Goal: Transaction & Acquisition: Purchase product/service

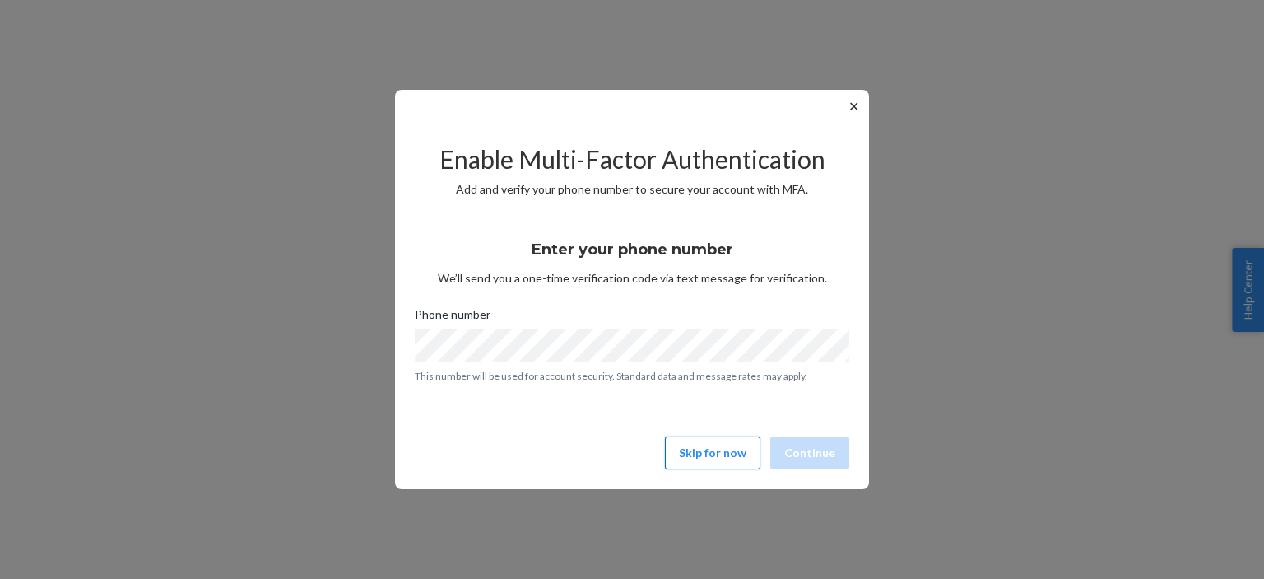
click at [731, 459] on button "Skip for now" at bounding box center [712, 452] width 95 height 33
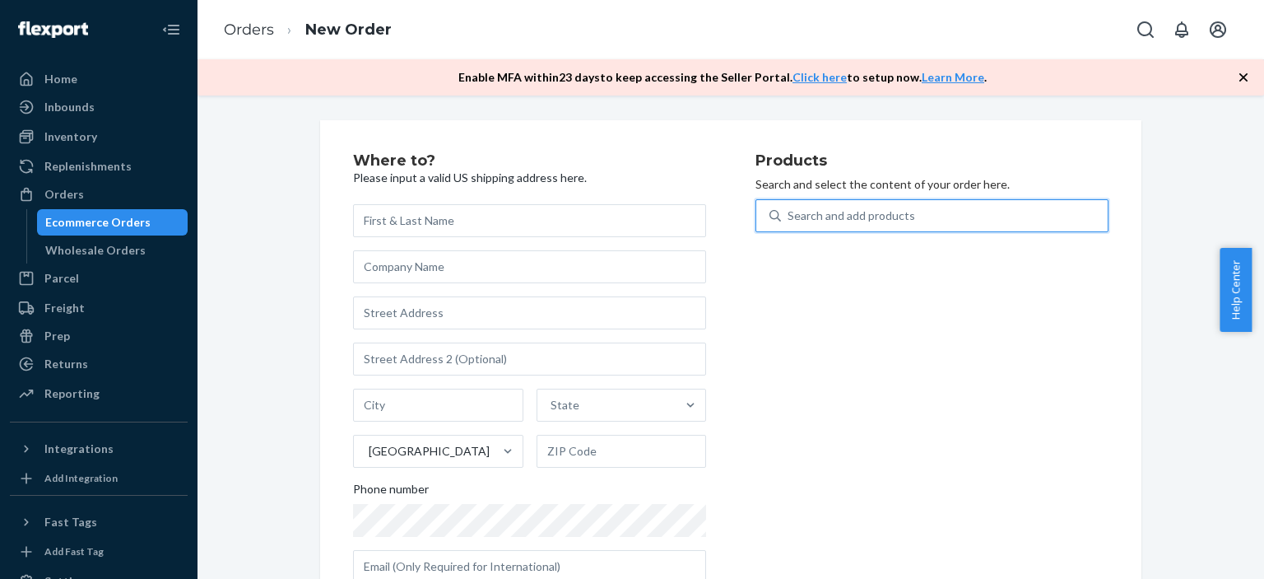
click at [811, 212] on div "Search and add products" at bounding box center [852, 215] width 128 height 16
click at [789, 212] on input "0 results available. Use Up and Down to choose options, press Enter to select t…" at bounding box center [789, 215] width 2 height 16
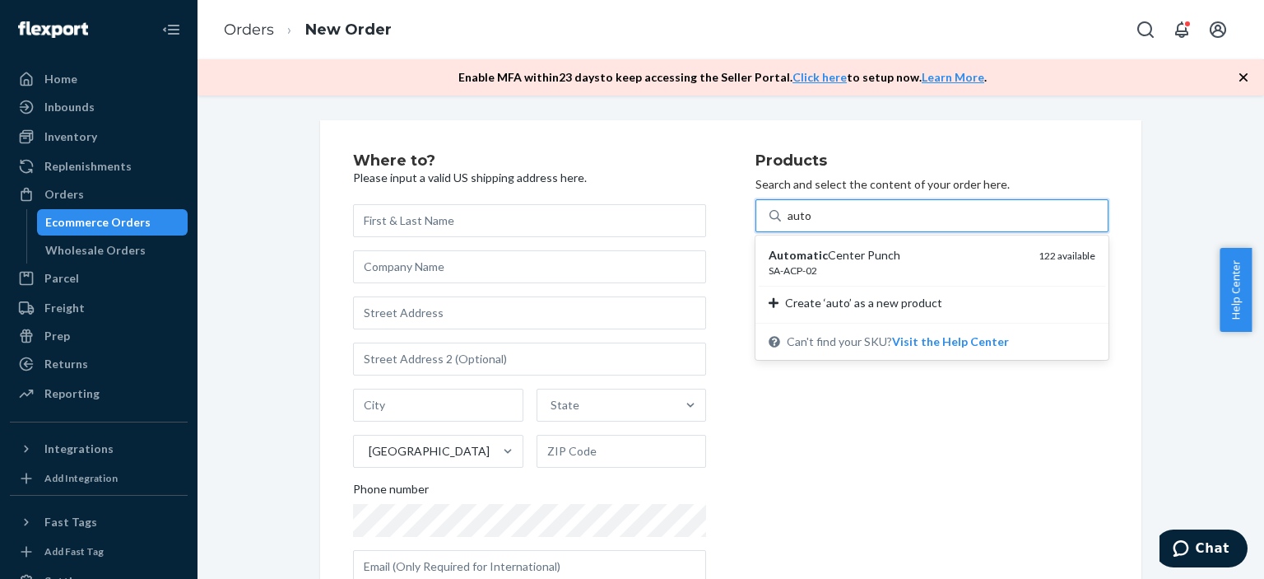
type input "auto"
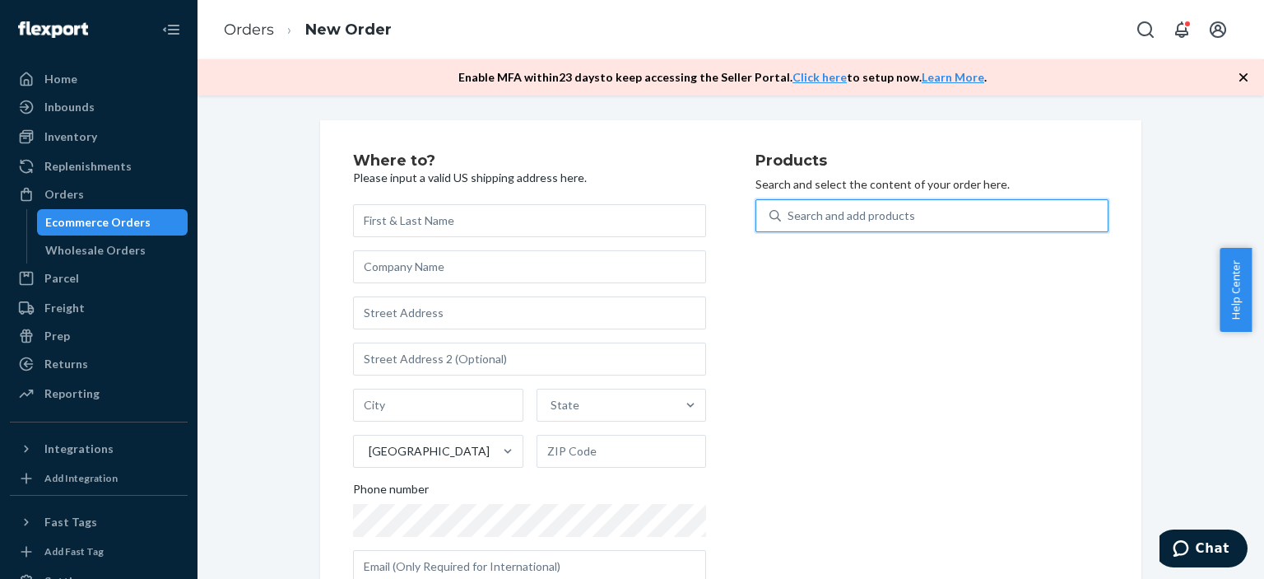
click at [823, 222] on div "Search and add products" at bounding box center [852, 215] width 128 height 16
click at [789, 222] on input "0 results available. Use Up and Down to choose options, press Enter to select t…" at bounding box center [789, 215] width 2 height 16
type input "s"
click at [823, 221] on div "Search and add products" at bounding box center [852, 215] width 128 height 16
click at [789, 221] on input "0 results available. Use Up and Down to choose options, press Enter to select t…" at bounding box center [789, 215] width 2 height 16
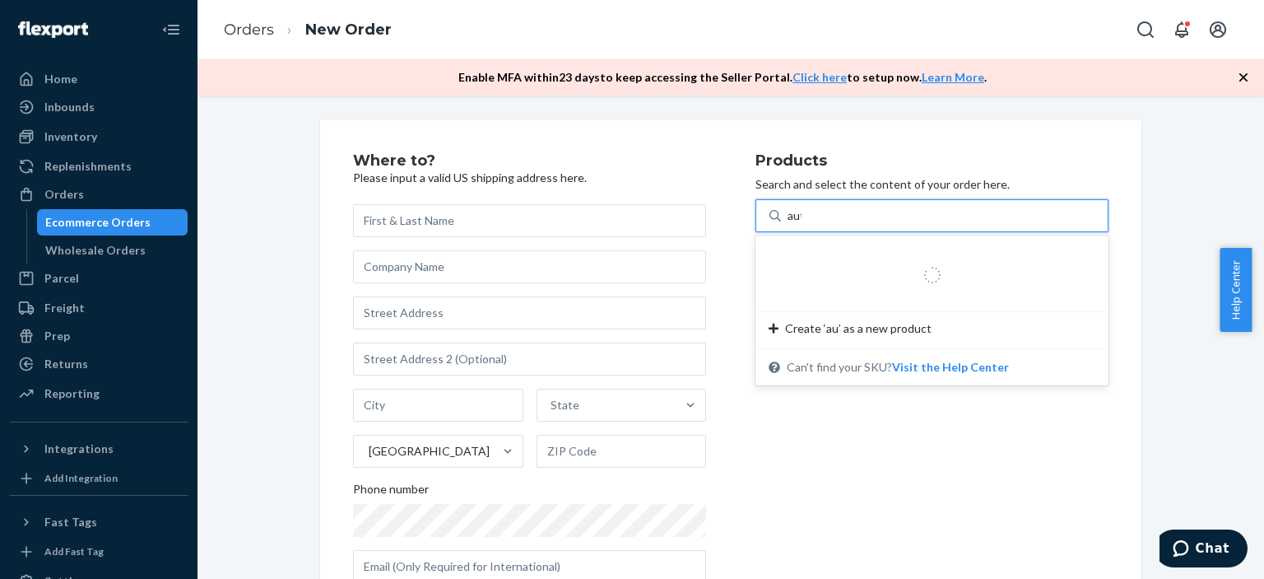
type input "auto"
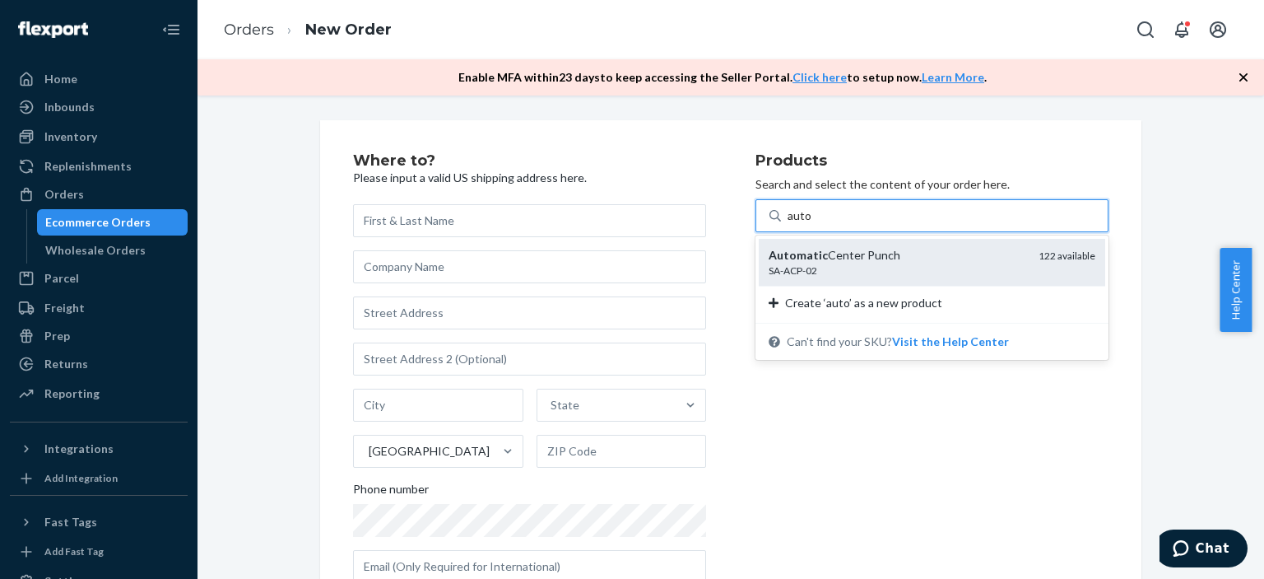
click at [853, 263] on div "Automatic Center Punch" at bounding box center [897, 255] width 257 height 16
click at [812, 224] on input "auto" at bounding box center [800, 215] width 25 height 16
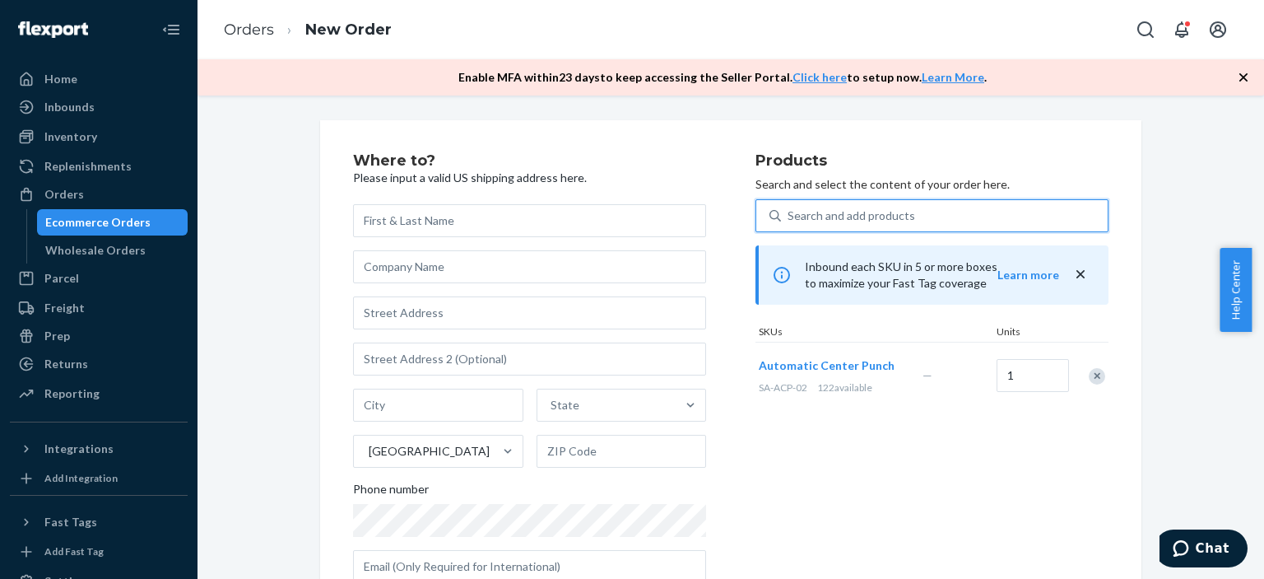
click at [834, 212] on div "Search and add products" at bounding box center [852, 215] width 128 height 16
click at [789, 212] on input "0 results available. Use Up and Down to choose options, press Enter to select t…" at bounding box center [789, 215] width 2 height 16
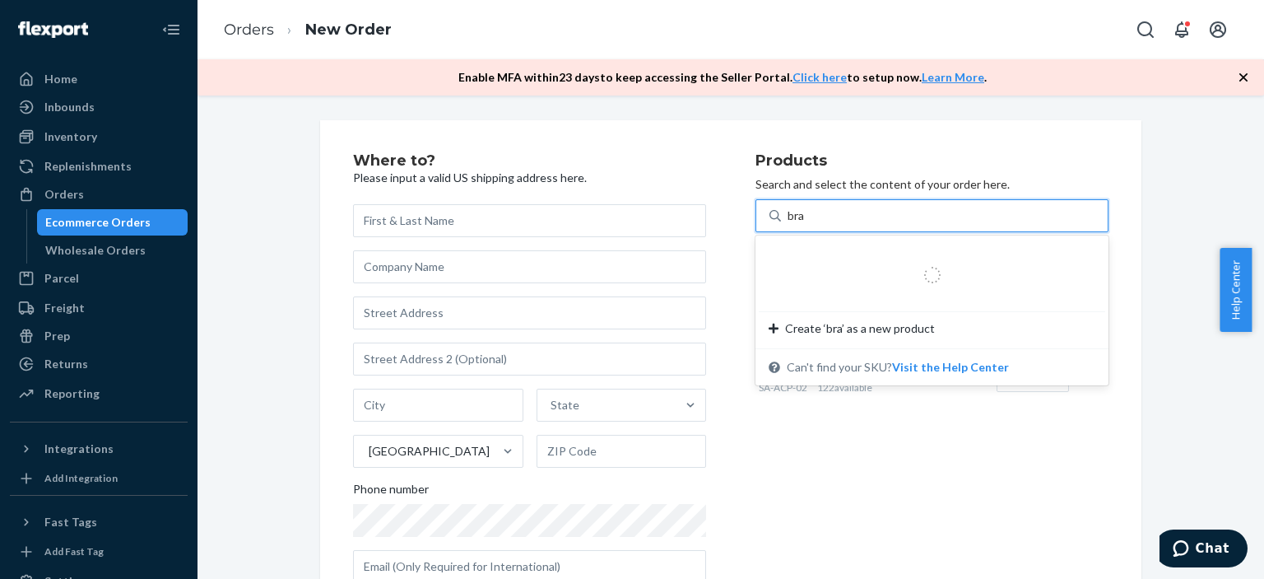
type input "[PERSON_NAME]"
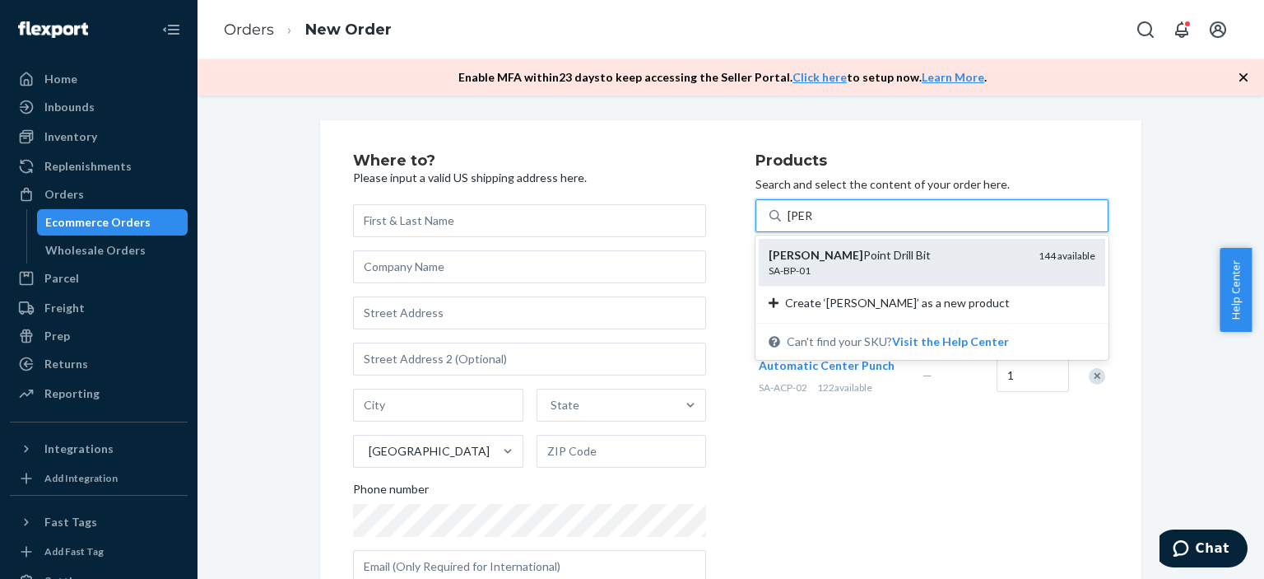
click at [842, 263] on div "SA-BP-01" at bounding box center [897, 270] width 257 height 14
click at [812, 224] on input "[PERSON_NAME]" at bounding box center [800, 215] width 25 height 16
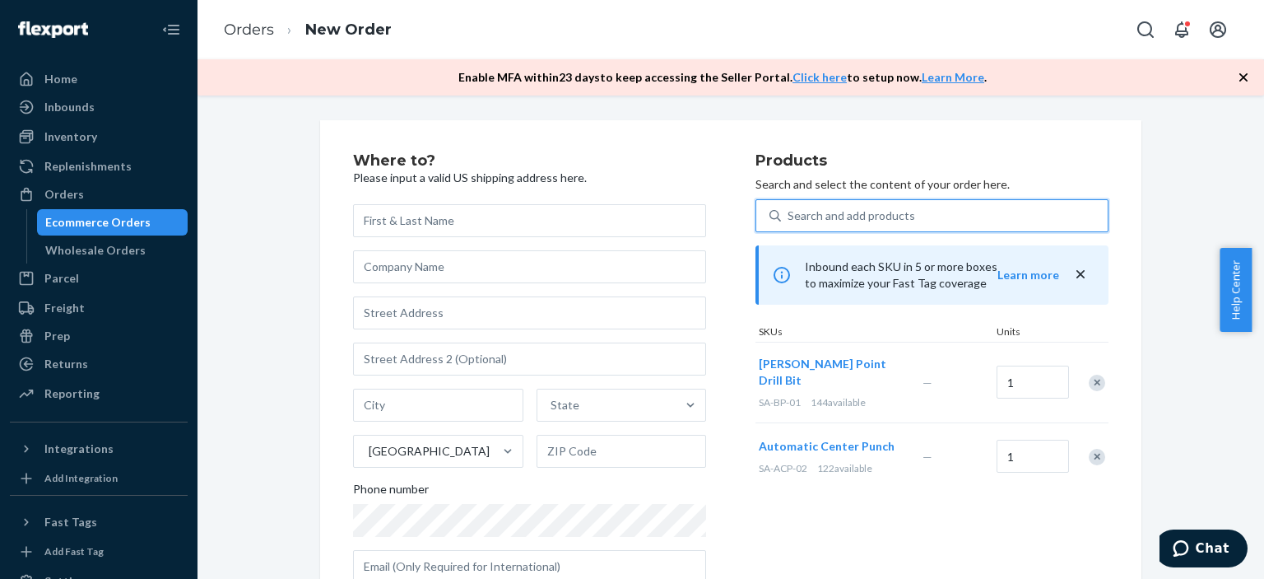
click at [849, 216] on div "Search and add products" at bounding box center [852, 215] width 128 height 16
click at [789, 216] on input "0 results available. Select is focused ,type to refine list, press Down to open…" at bounding box center [789, 215] width 2 height 16
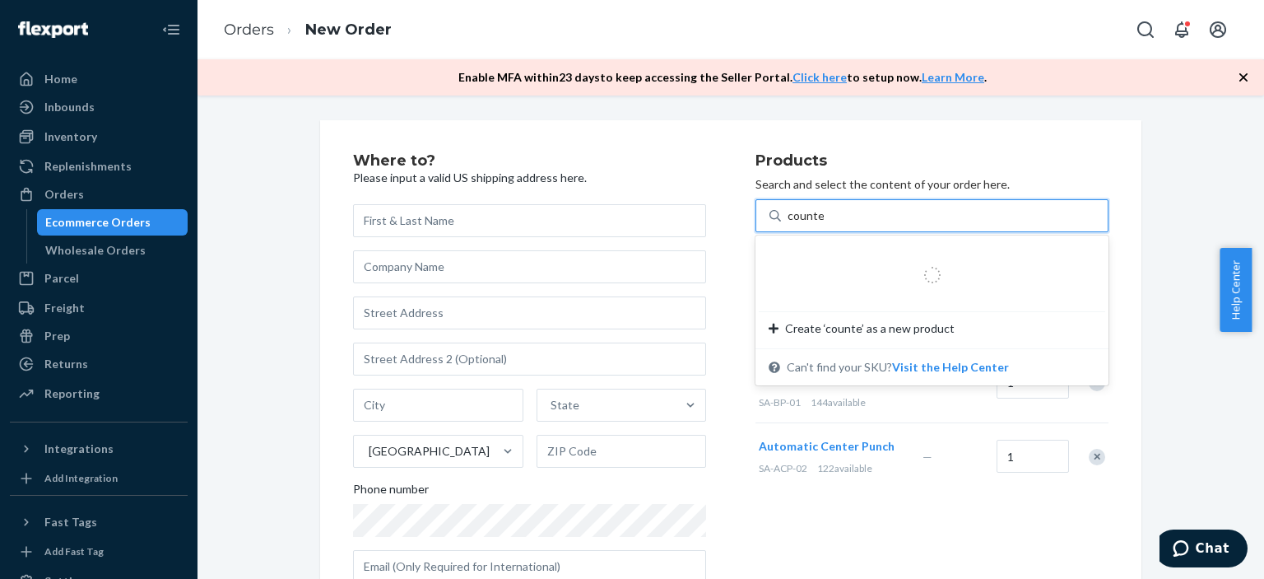
type input "counter"
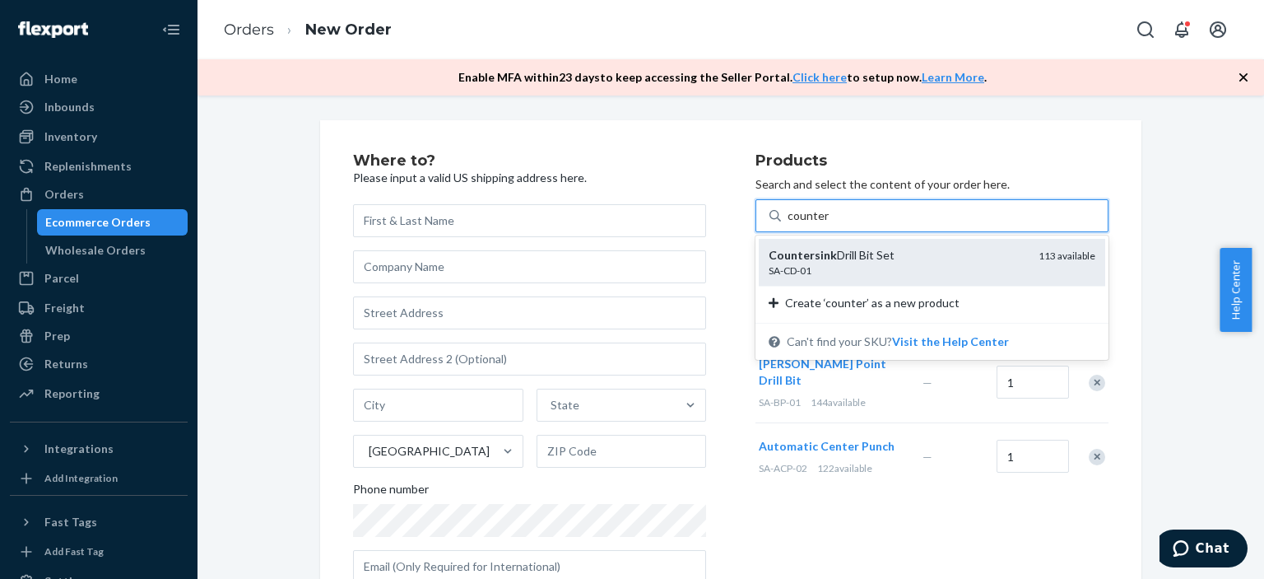
click at [851, 271] on div "SA-CD-01" at bounding box center [897, 270] width 257 height 14
click at [829, 224] on input "counter" at bounding box center [808, 215] width 41 height 16
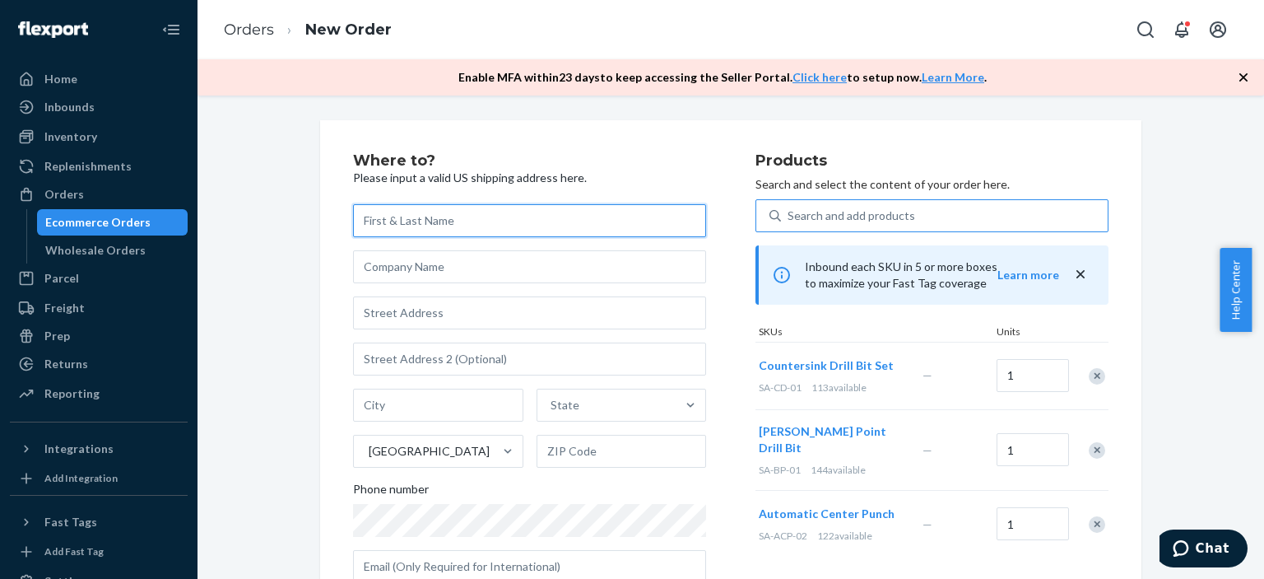
click at [429, 219] on input "text" at bounding box center [529, 220] width 353 height 33
paste input "[PERSON_NAME]"
type input "[PERSON_NAME]"
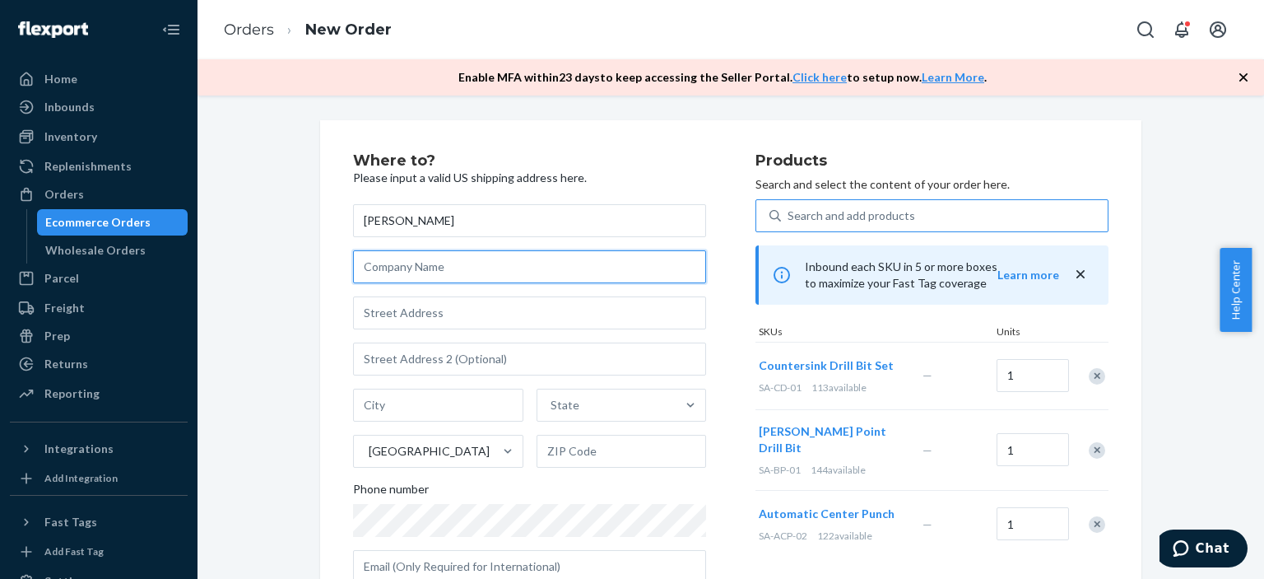
click at [455, 274] on input "text" at bounding box center [529, 266] width 353 height 33
paste input "Tuckers Warehouse LLC"
type input "Tuckers Warehouse LLC"
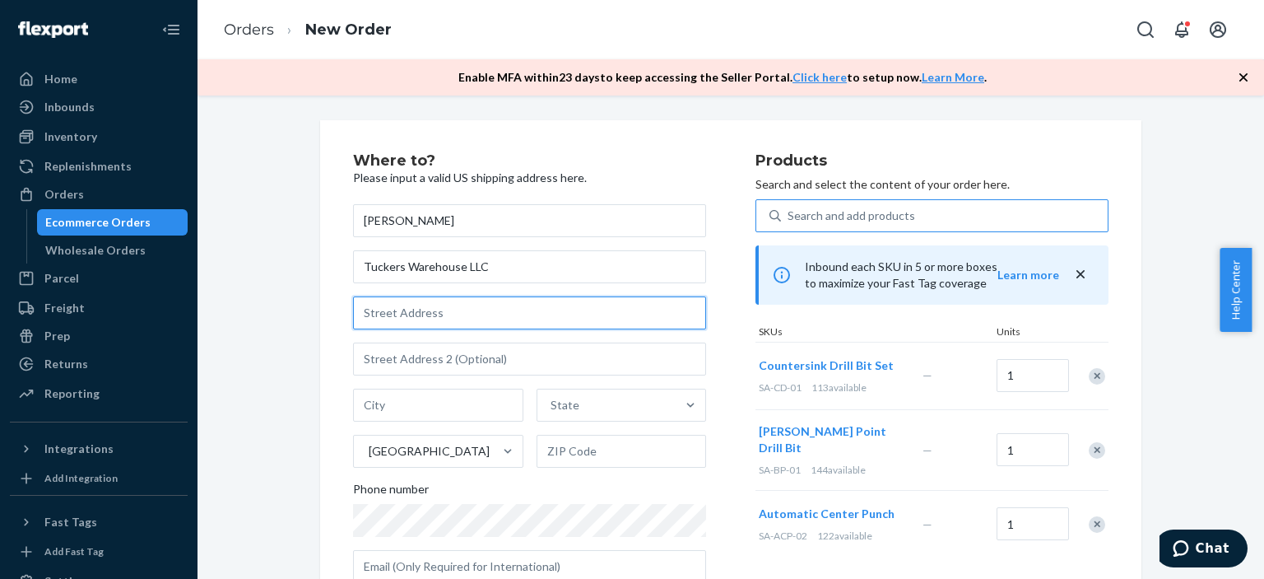
click at [400, 312] on input "text" at bounding box center [529, 312] width 353 height 33
paste input "[STREET_ADDRESS][PERSON_NAME]"
type input "[STREET_ADDRESS][PERSON_NAME]"
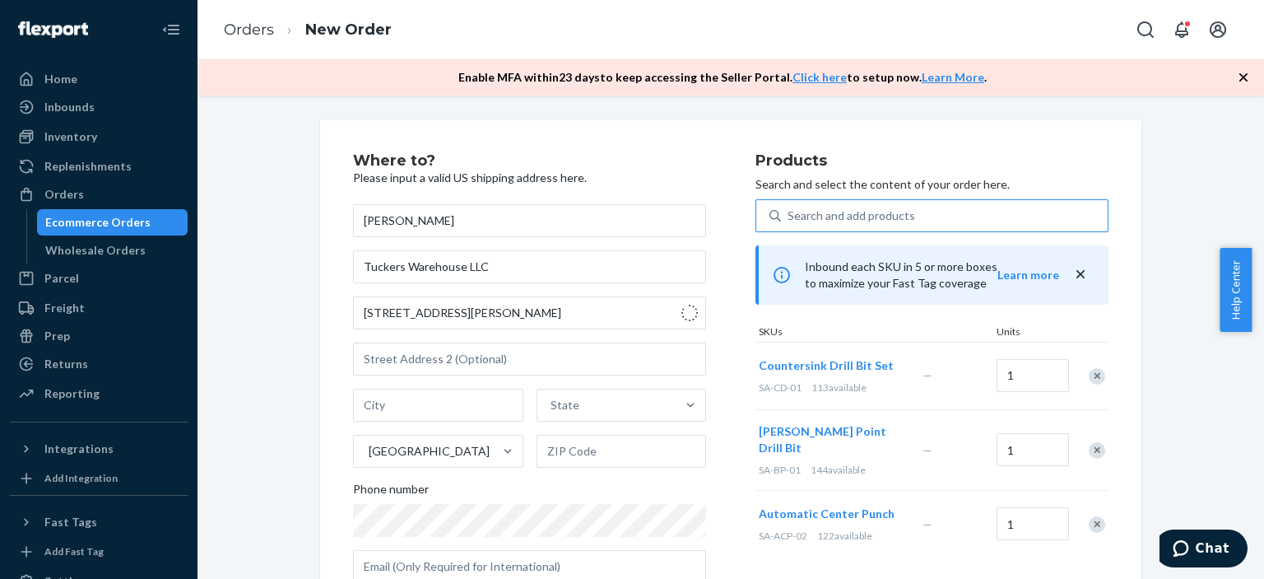
type input "[PERSON_NAME]"
type input "55308"
type input "[STREET_ADDRESS]"
click at [1180, 467] on div "Where to? Please input a valid US shipping address here. [PERSON_NAME] Tuckers …" at bounding box center [731, 494] width 1042 height 748
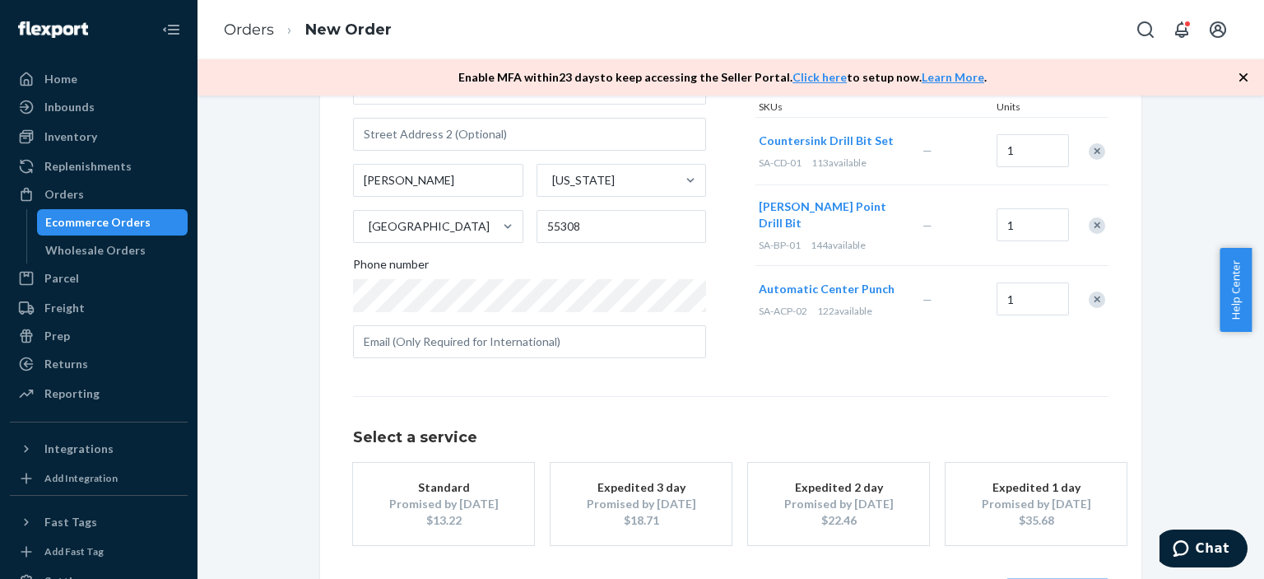
scroll to position [289, 0]
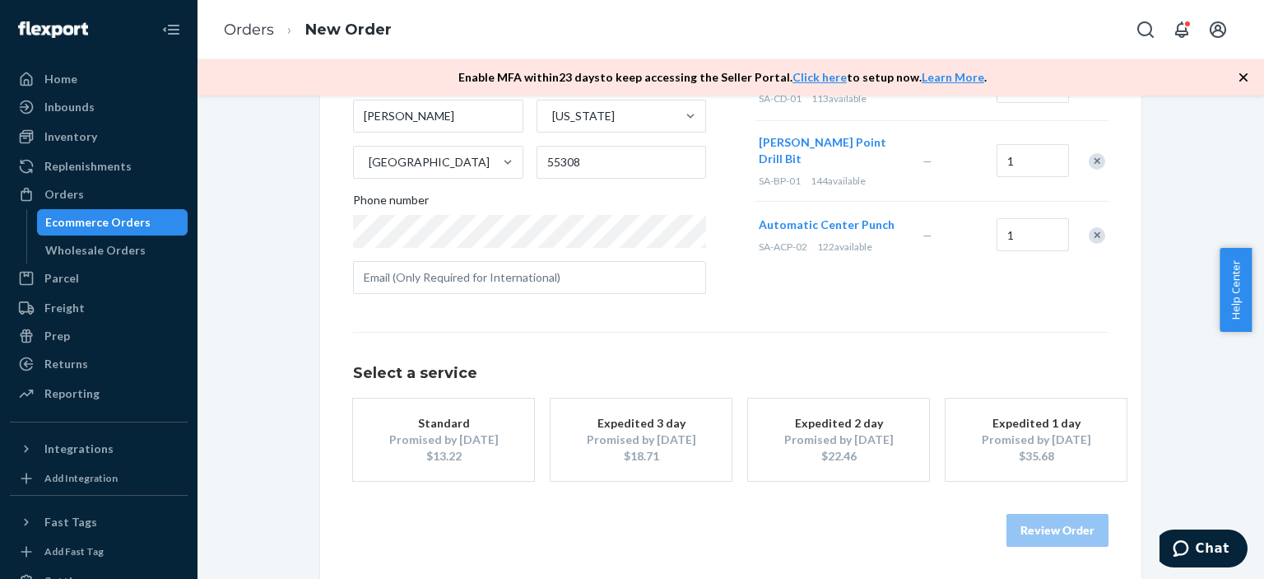
click at [443, 420] on div "Standard" at bounding box center [444, 423] width 132 height 16
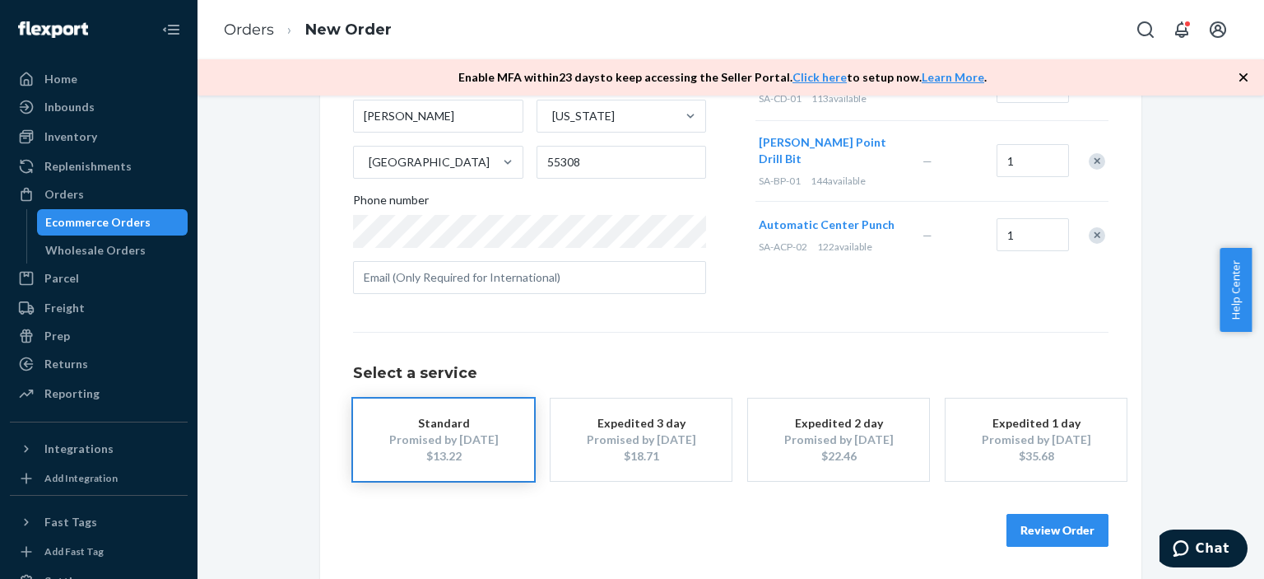
click at [1047, 532] on button "Review Order" at bounding box center [1058, 530] width 102 height 33
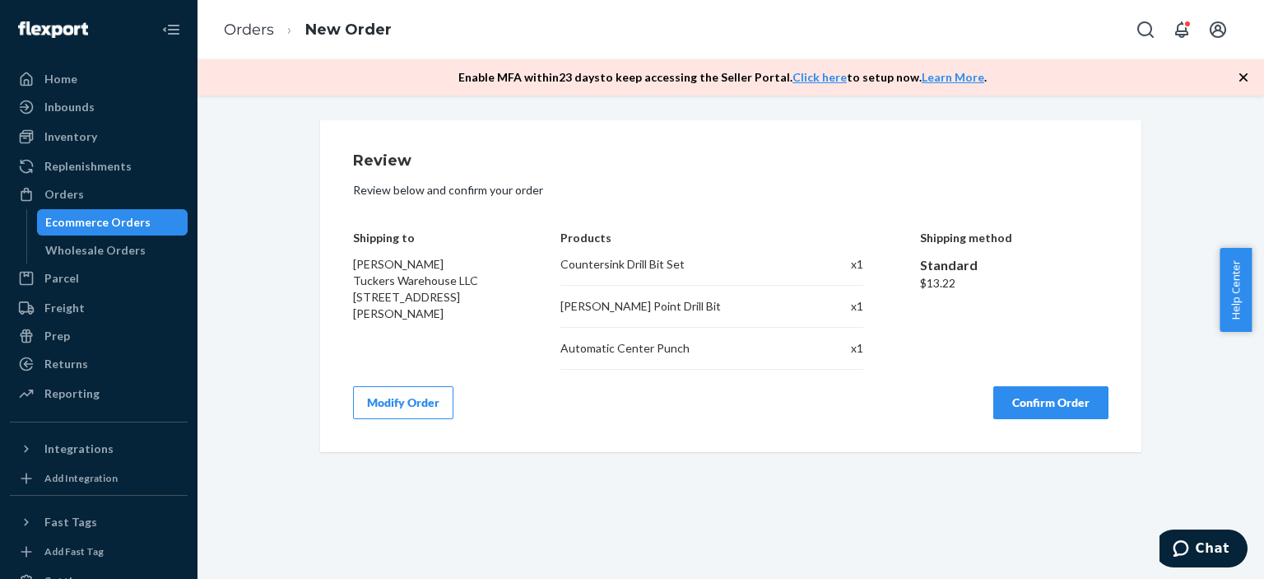
click at [1064, 398] on button "Confirm Order" at bounding box center [1050, 402] width 115 height 33
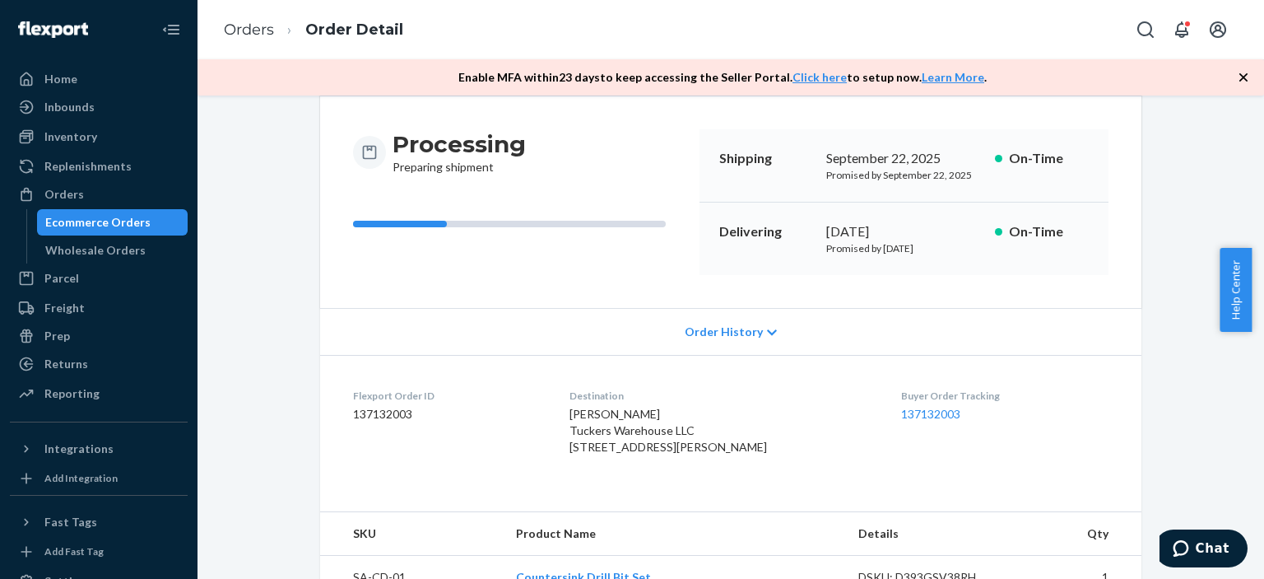
scroll to position [165, 0]
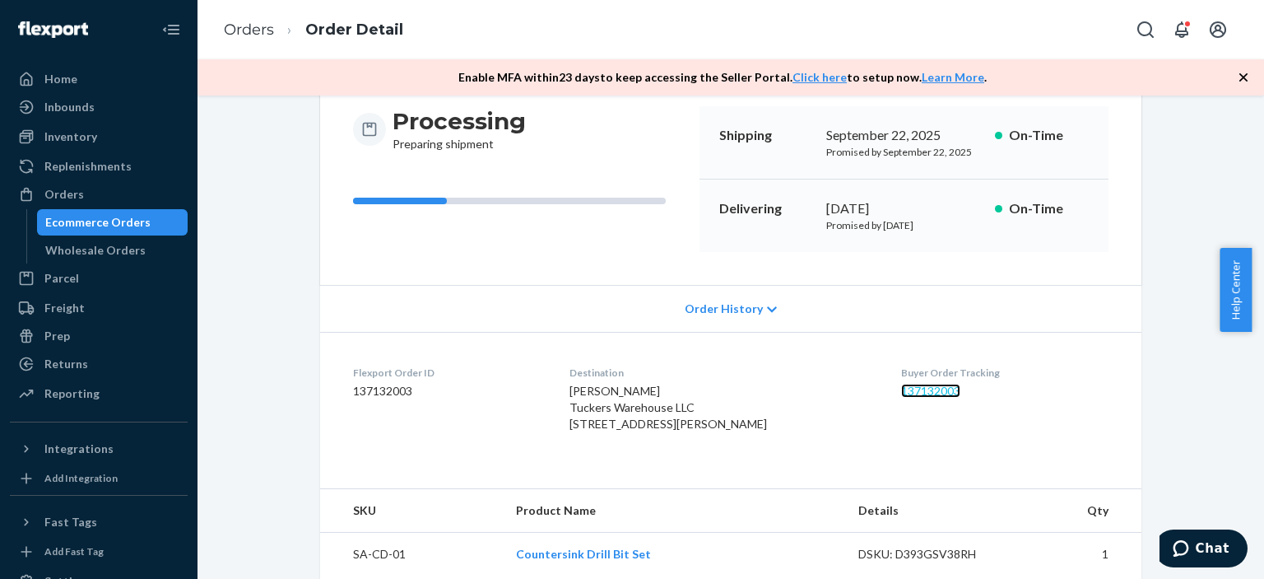
click at [912, 393] on link "137132003" at bounding box center [930, 391] width 59 height 14
